Goal: Navigation & Orientation: Find specific page/section

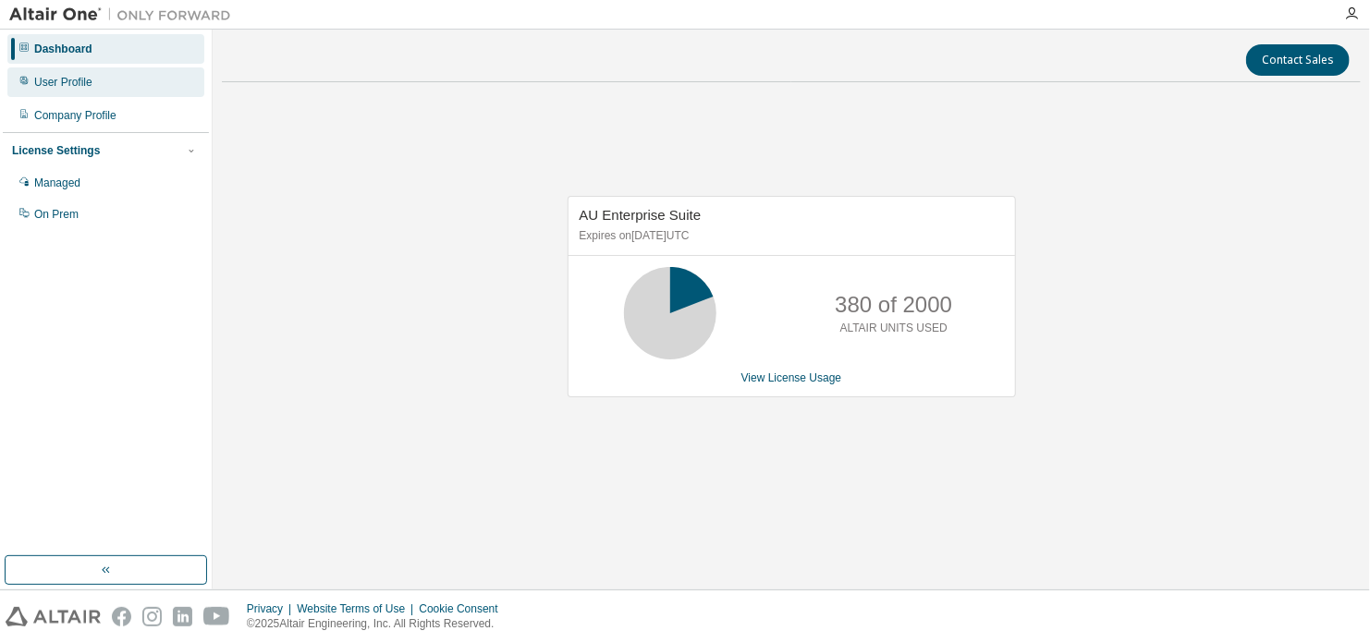
click at [133, 74] on div "User Profile" at bounding box center [105, 82] width 197 height 30
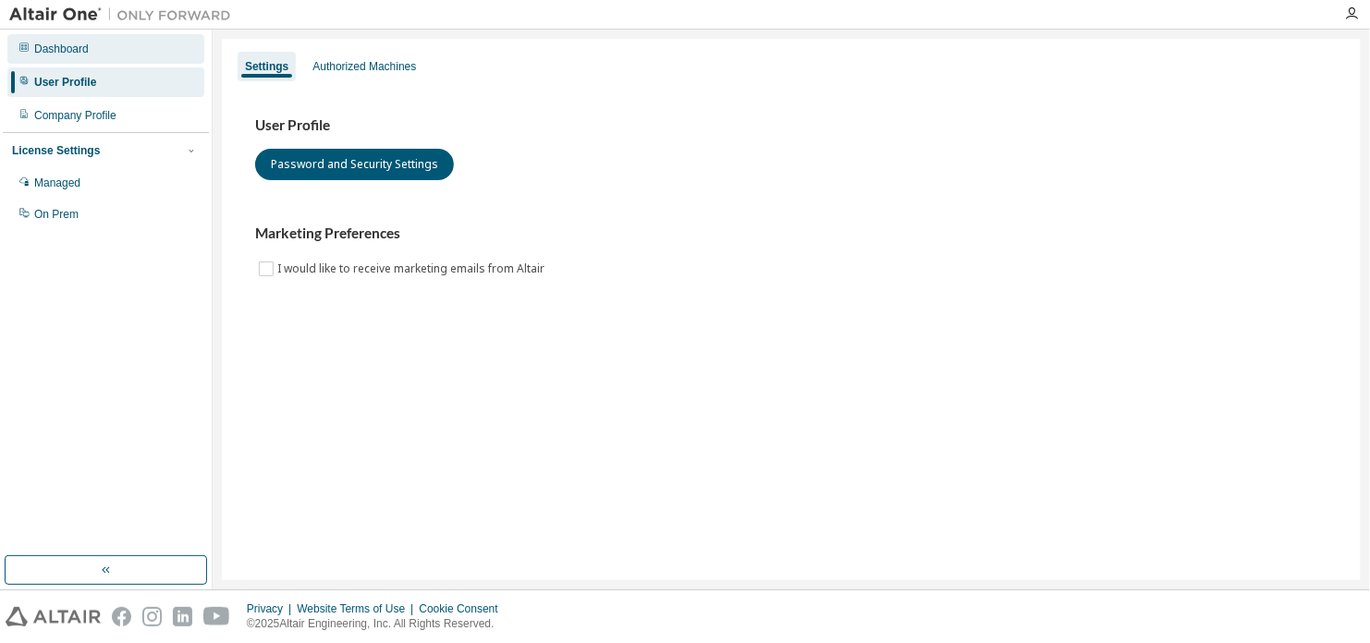
click at [128, 47] on div "Dashboard" at bounding box center [105, 49] width 197 height 30
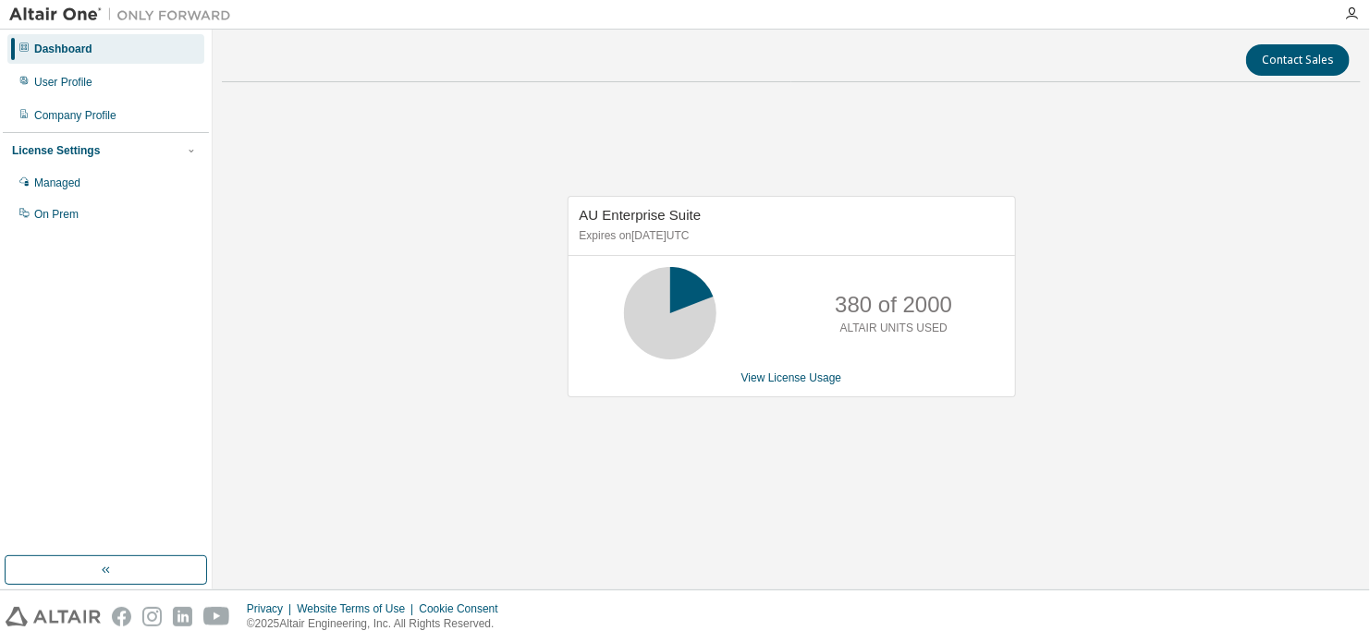
click at [1352, 5] on div at bounding box center [1351, 14] width 37 height 28
click at [1356, 27] on div at bounding box center [1351, 14] width 37 height 28
click at [92, 120] on div "Company Profile" at bounding box center [75, 115] width 82 height 15
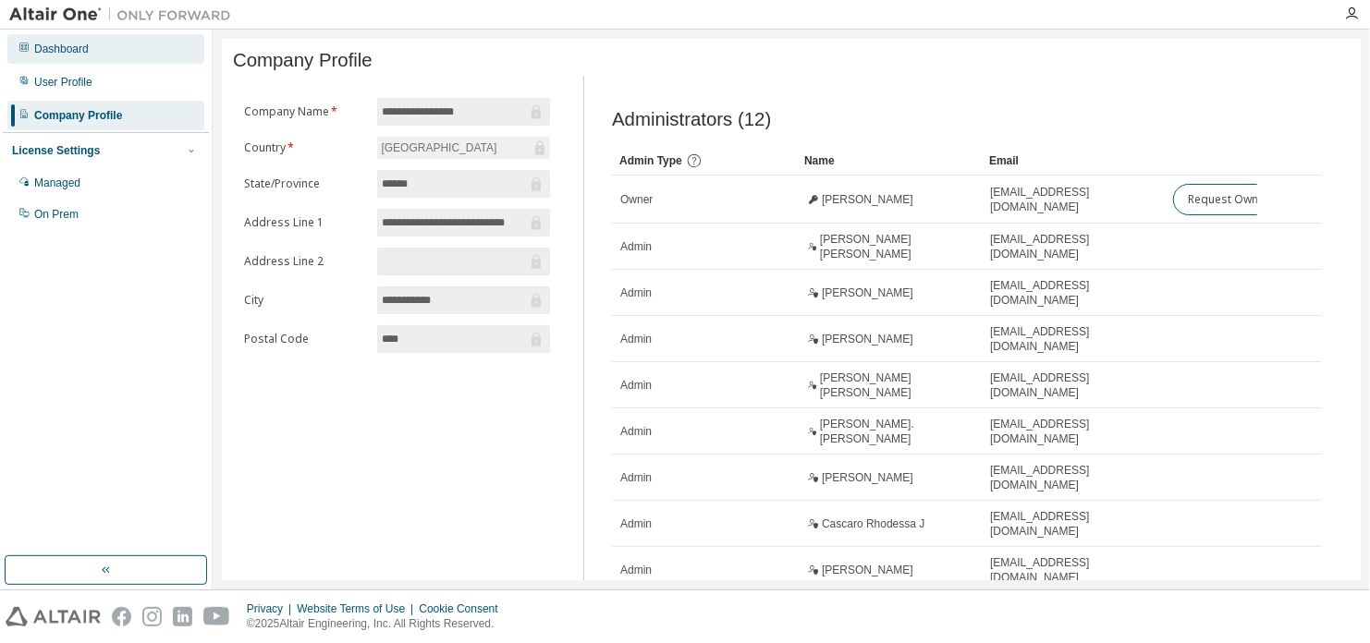
click at [79, 59] on div "Dashboard" at bounding box center [105, 49] width 197 height 30
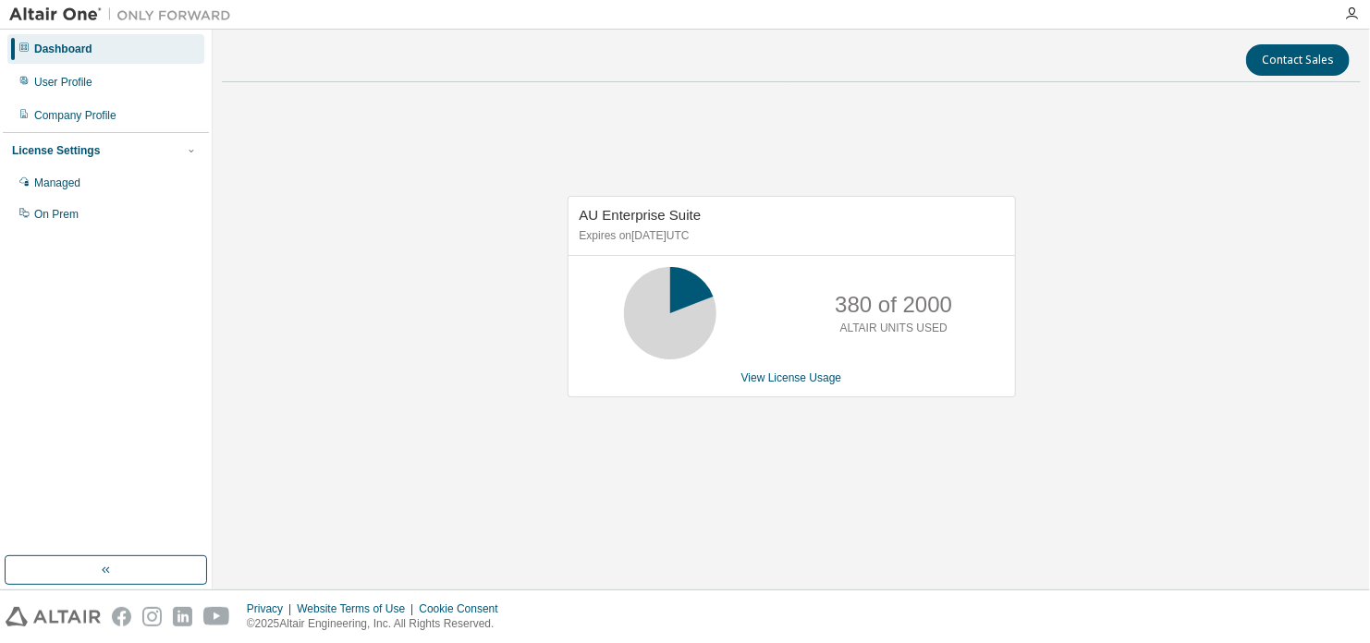
click at [1341, 10] on div at bounding box center [1351, 13] width 37 height 15
click at [1351, 24] on div "Dashboard User Profile Company Profile License Settings Managed On Prem Contact…" at bounding box center [685, 321] width 1370 height 643
drag, startPoint x: 1340, startPoint y: 18, endPoint x: 1316, endPoint y: 42, distance: 34.7
click at [1334, 23] on div at bounding box center [1351, 14] width 37 height 28
drag, startPoint x: 1349, startPoint y: 21, endPoint x: 990, endPoint y: 119, distance: 371.8
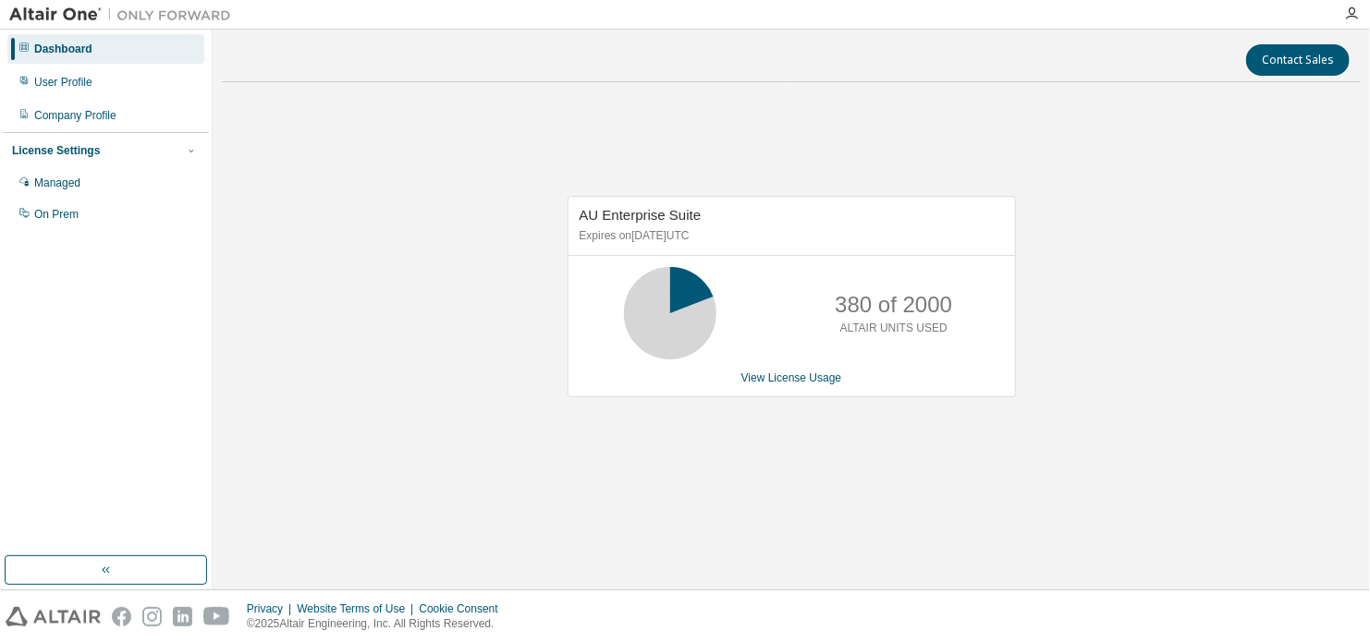
click at [1347, 20] on div at bounding box center [1351, 14] width 37 height 28
click at [1366, 5] on div at bounding box center [1351, 14] width 37 height 28
click at [1359, 12] on icon "button" at bounding box center [1351, 13] width 15 height 15
